Goal: Transaction & Acquisition: Obtain resource

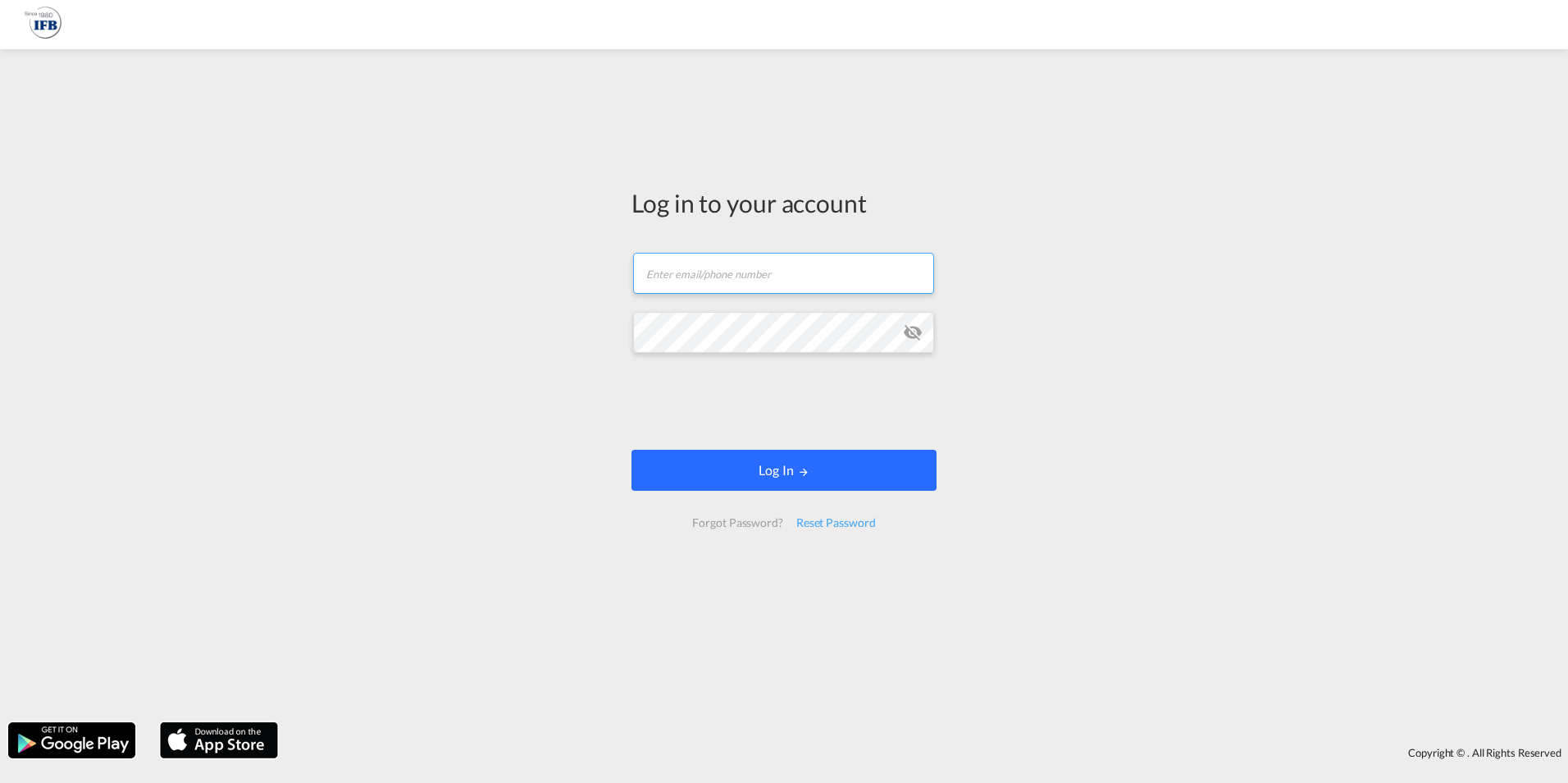
type input "[EMAIL_ADDRESS][DOMAIN_NAME]"
click at [727, 456] on button "Log In" at bounding box center [784, 471] width 306 height 41
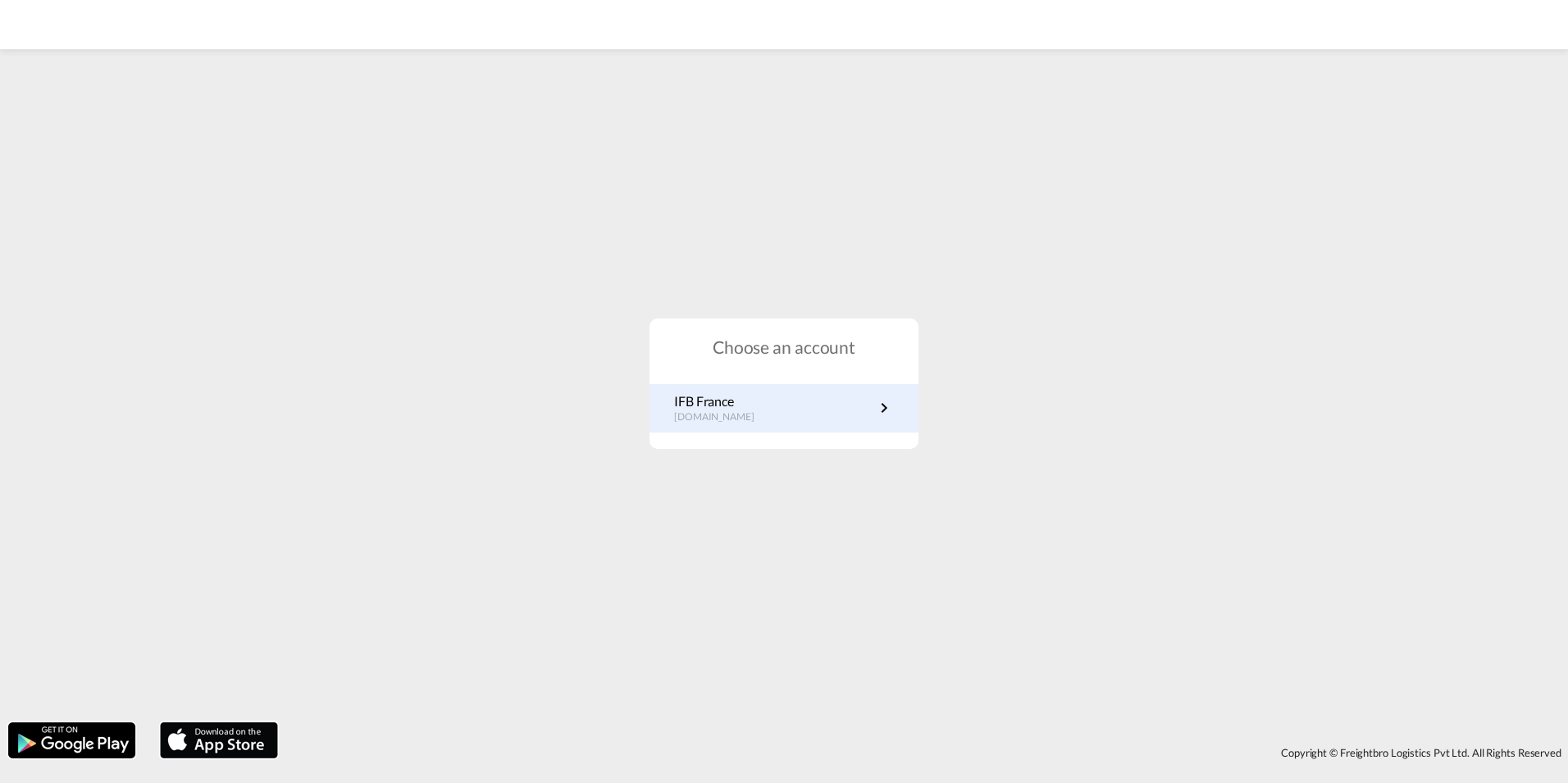
click at [724, 405] on p "IFB France" at bounding box center [722, 401] width 97 height 18
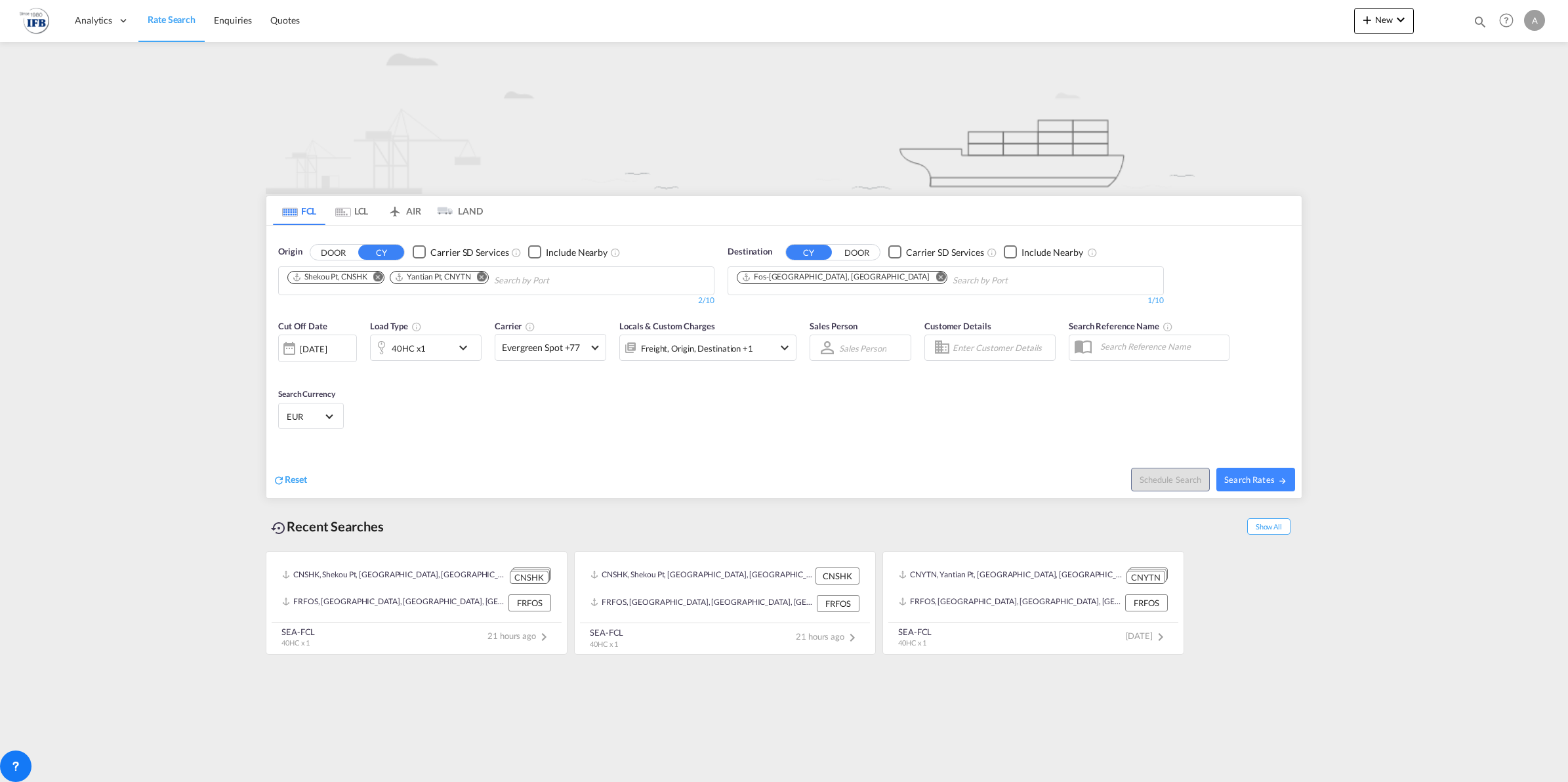
click at [380, 277] on md-icon "Remove" at bounding box center [378, 277] width 10 height 10
click at [380, 277] on md-icon "Remove" at bounding box center [379, 277] width 10 height 10
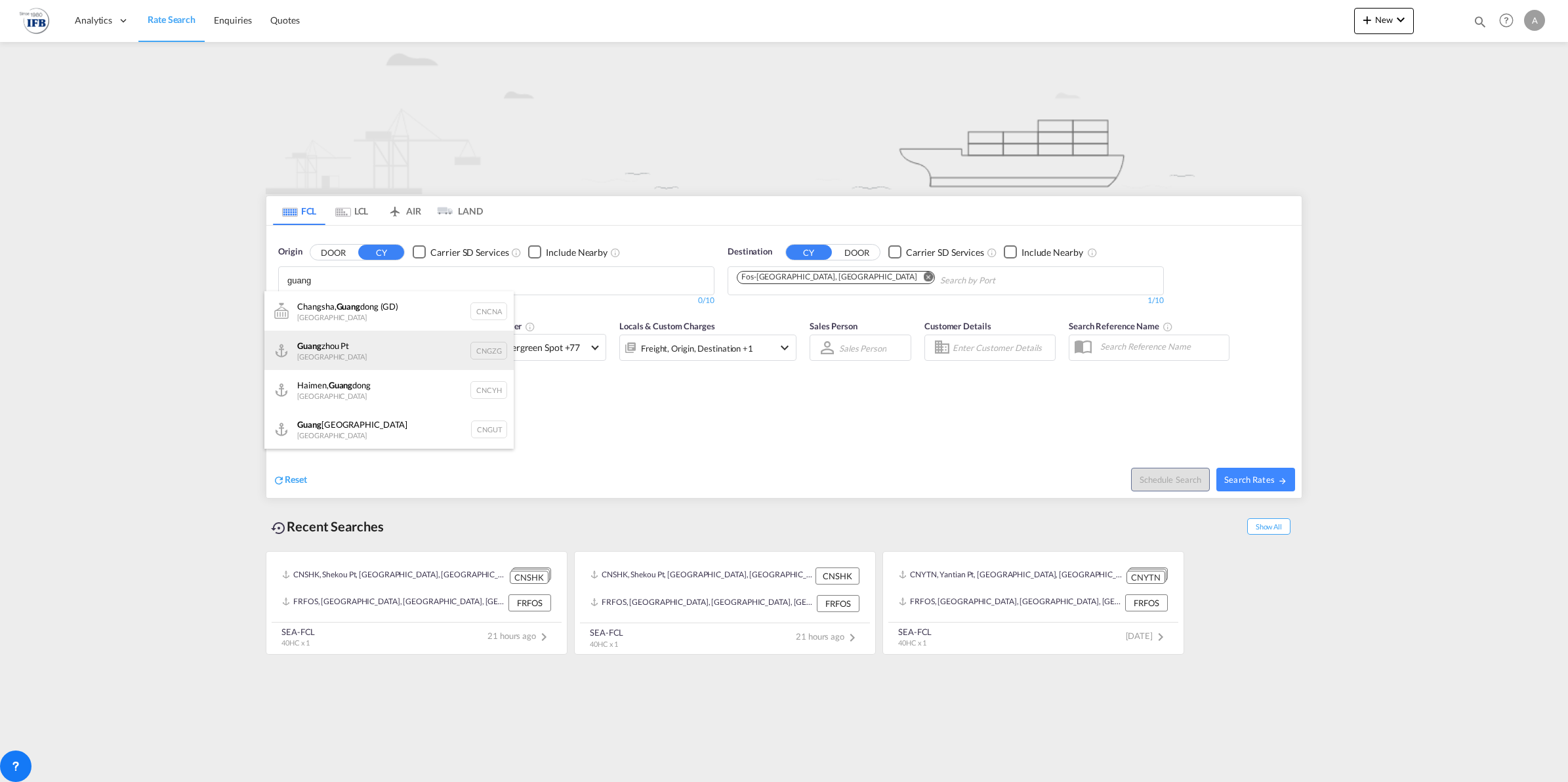
type input "guang"
click at [376, 339] on div "[PERSON_NAME] Pt China CNGZG" at bounding box center [388, 351] width 249 height 39
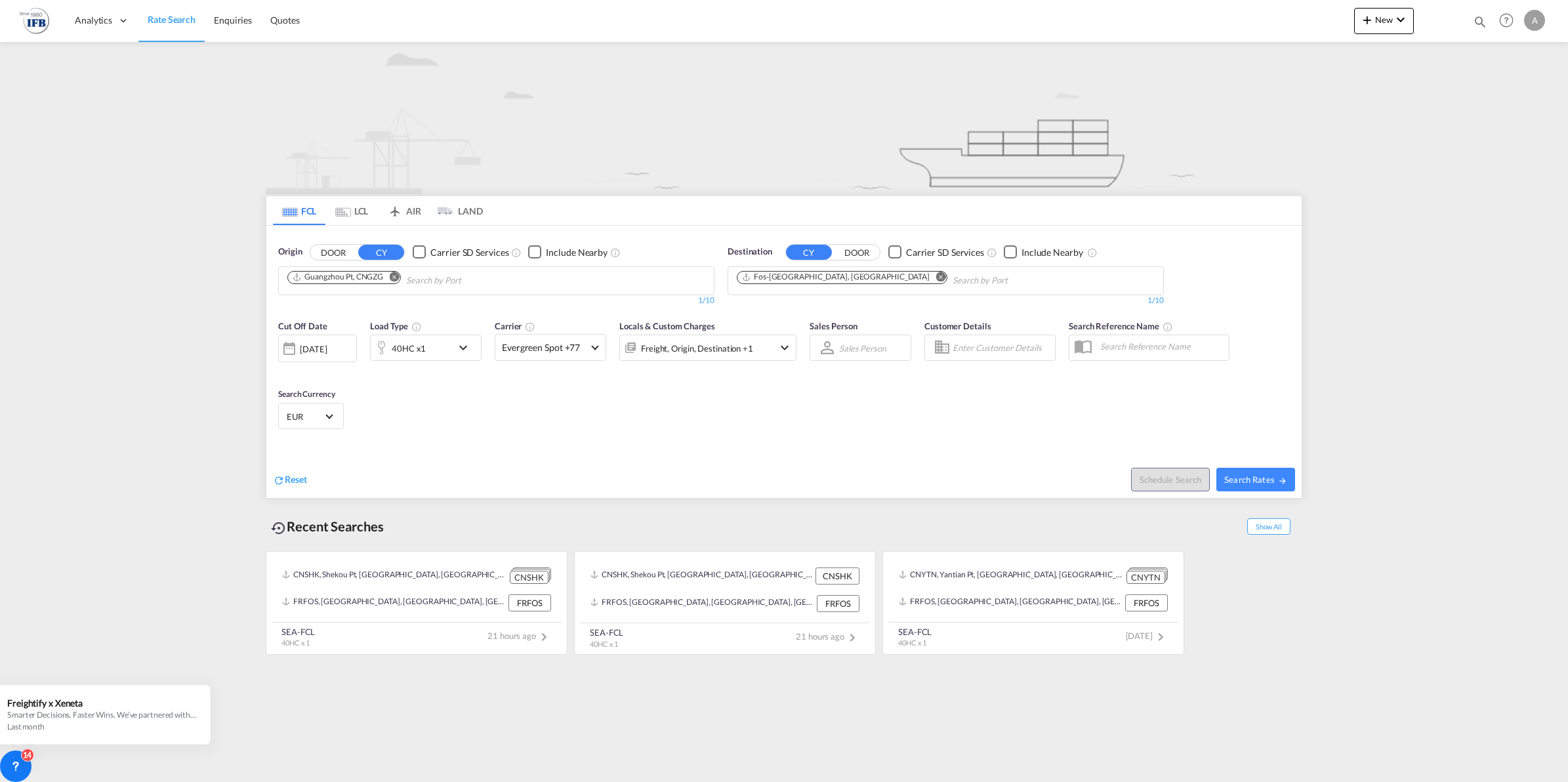
click at [450, 350] on div "40HC x1" at bounding box center [412, 347] width 82 height 26
click at [313, 402] on span "40HC" at bounding box center [318, 406] width 38 height 13
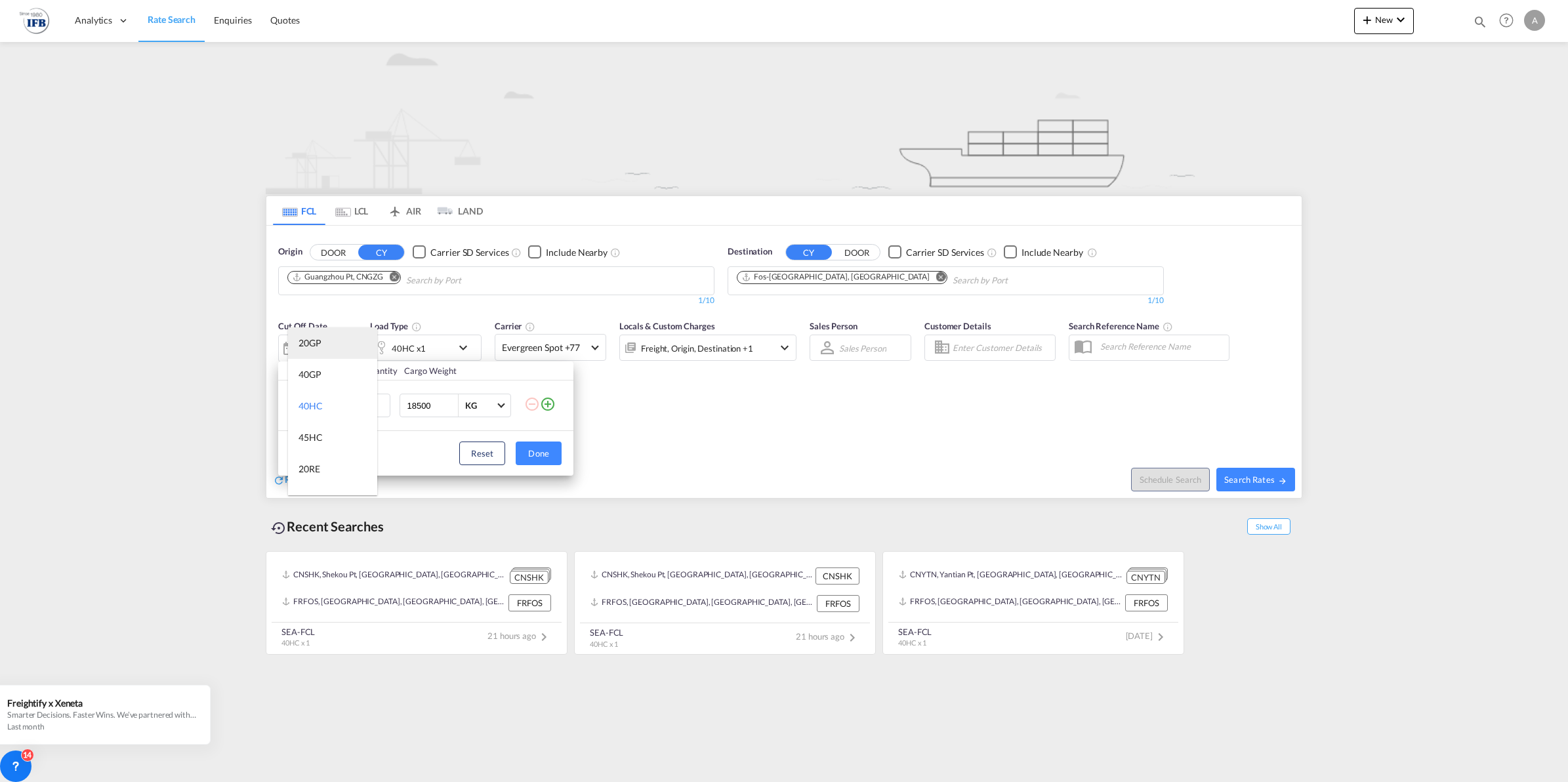
click at [322, 335] on md-option "20GP" at bounding box center [333, 343] width 90 height 31
drag, startPoint x: 440, startPoint y: 407, endPoint x: 270, endPoint y: 416, distance: 170.2
click at [290, 409] on tr "20GP 1 18500 KG KG" at bounding box center [426, 406] width 296 height 50
type input "12000"
click at [539, 450] on button "Done" at bounding box center [538, 453] width 46 height 24
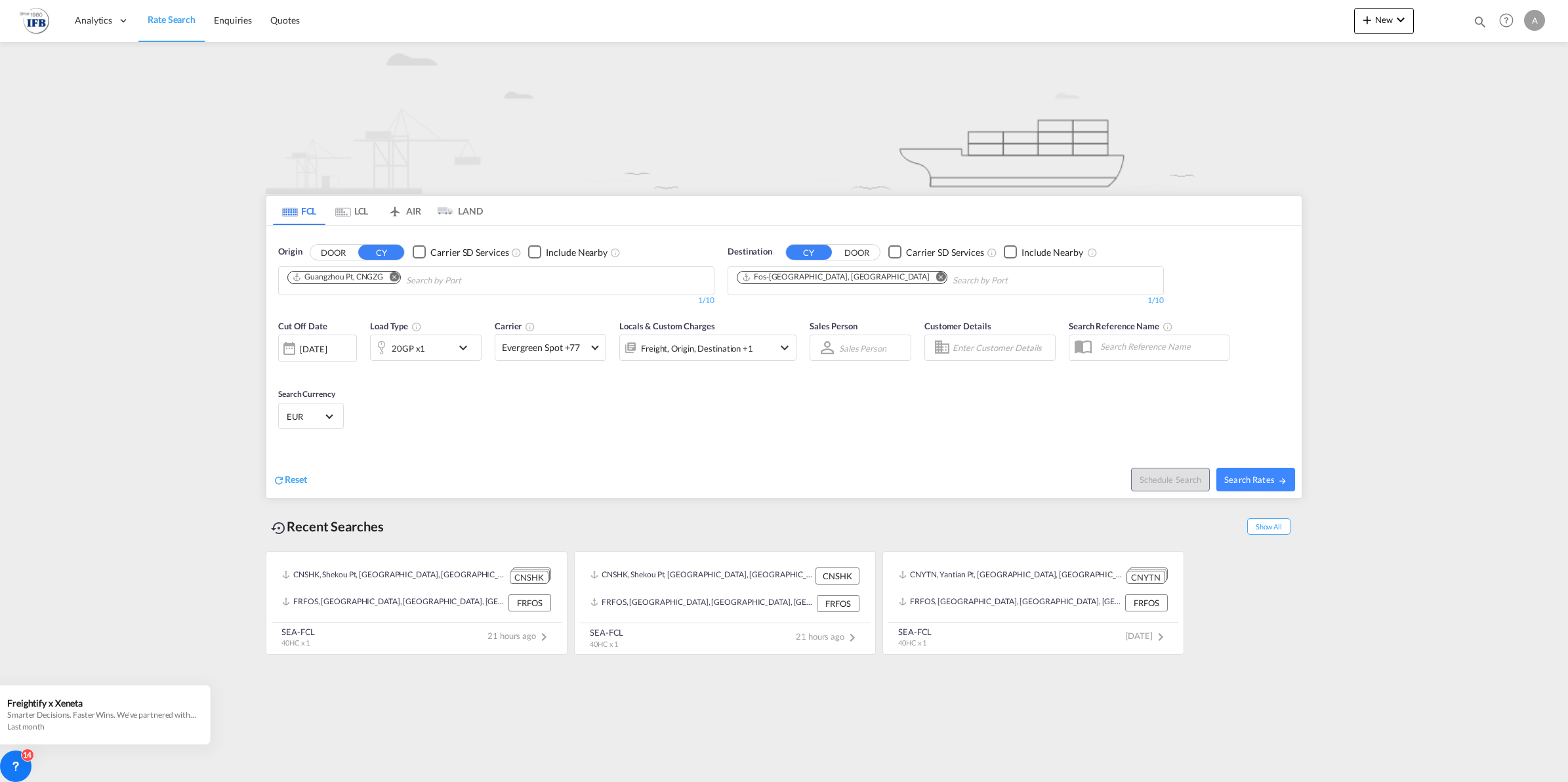
click at [325, 345] on div "[DATE]" at bounding box center [314, 349] width 27 height 12
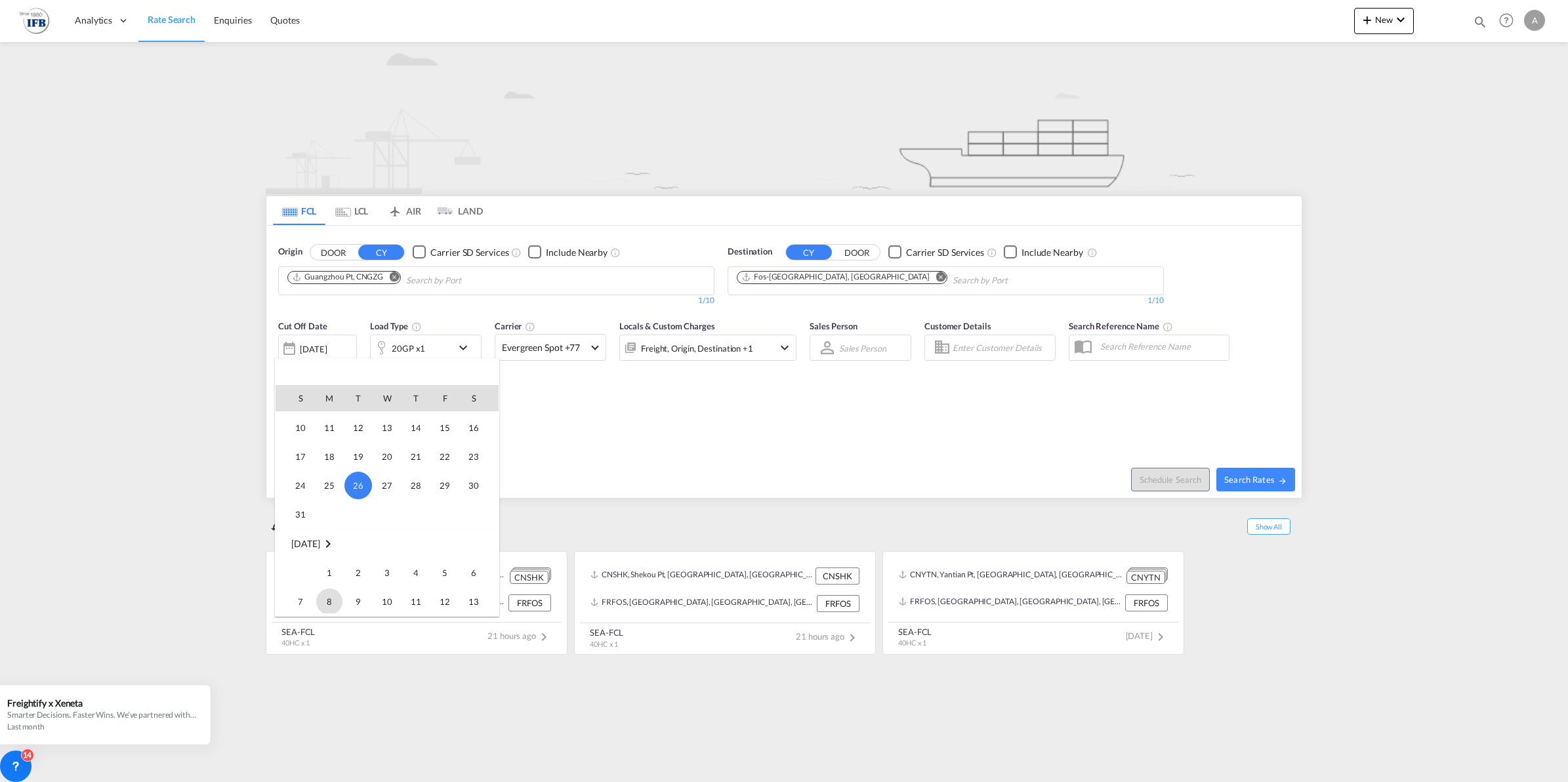
scroll to position [604, 0]
click at [332, 555] on span "1" at bounding box center [329, 547] width 26 height 26
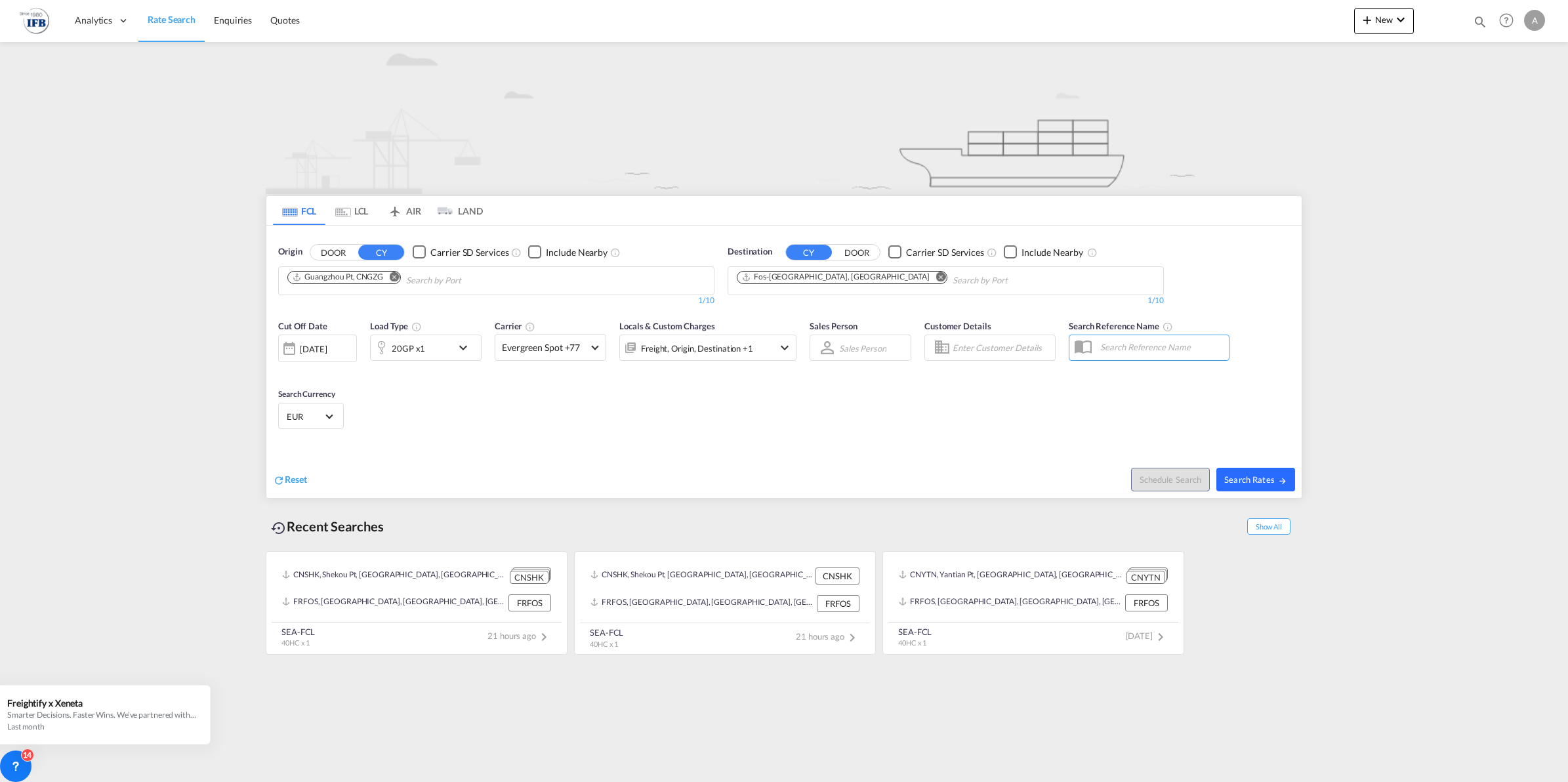
click at [1273, 475] on span "Search Rates" at bounding box center [1256, 479] width 63 height 10
type input "CNGZG to FRFOS / [DATE]"
